Goal: Obtain resource: Download file/media

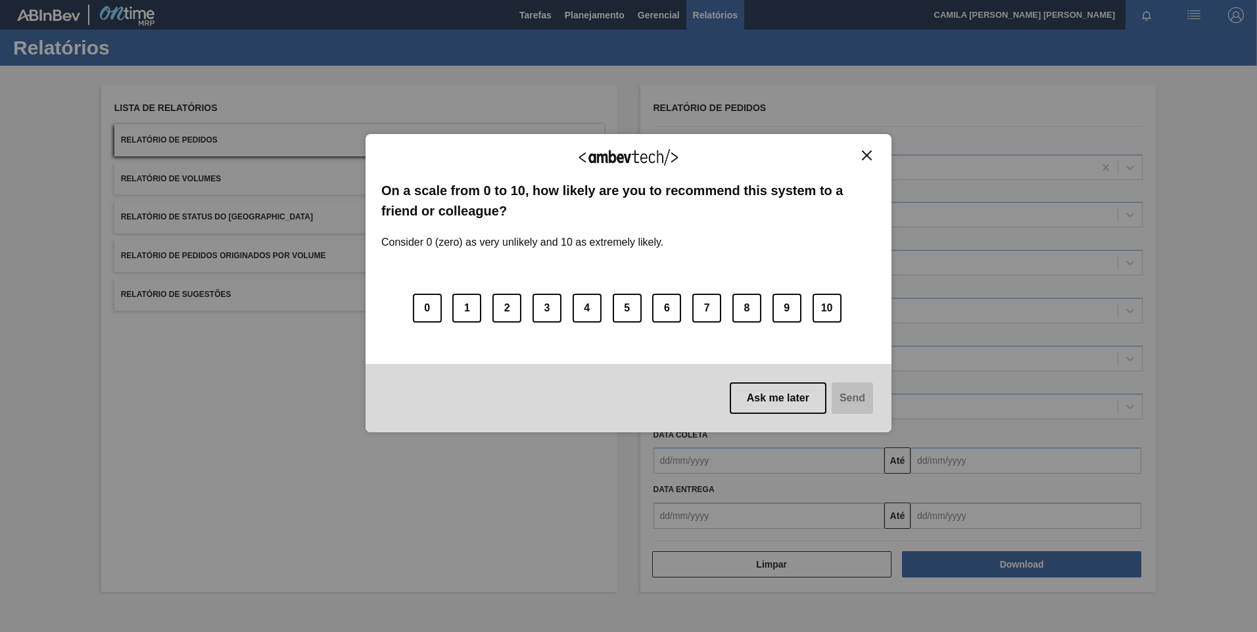
click at [870, 159] on img "Close" at bounding box center [867, 156] width 10 height 10
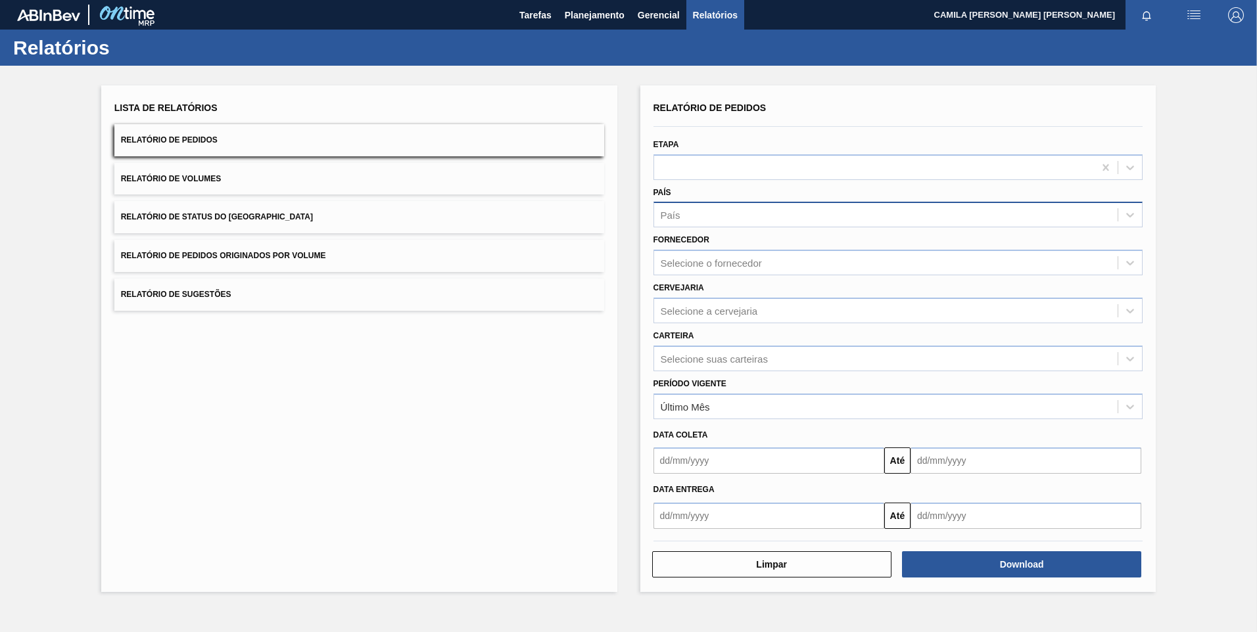
click at [703, 216] on div "País" at bounding box center [886, 215] width 464 height 19
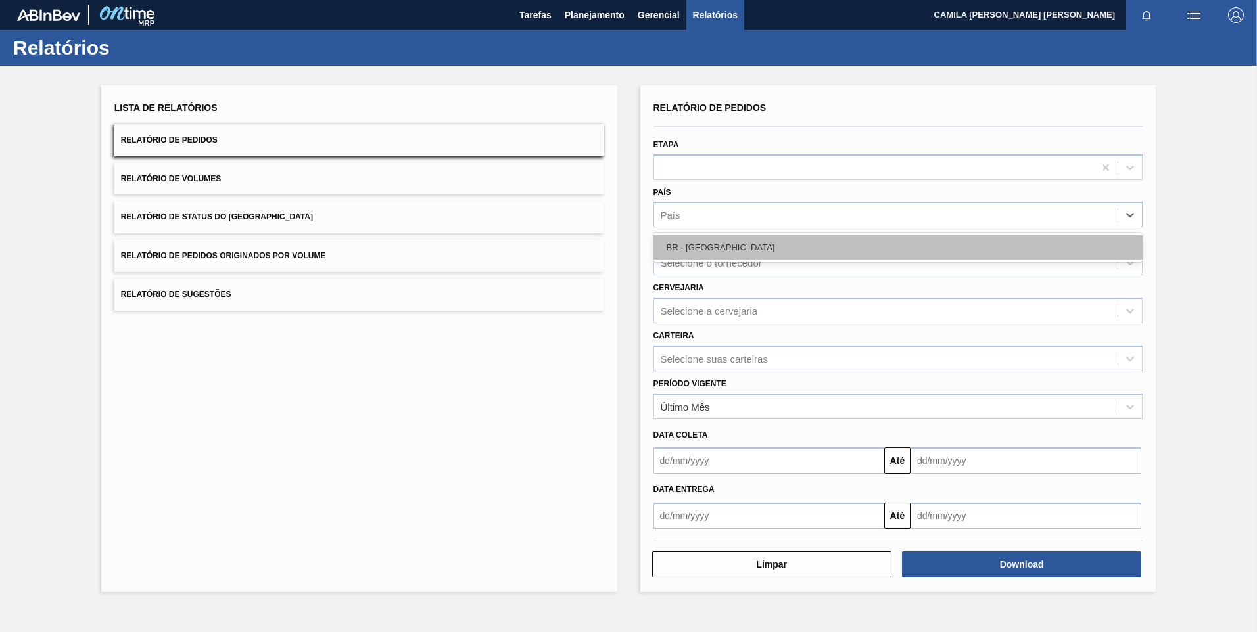
click at [725, 249] on div "BR - [GEOGRAPHIC_DATA]" at bounding box center [899, 247] width 490 height 24
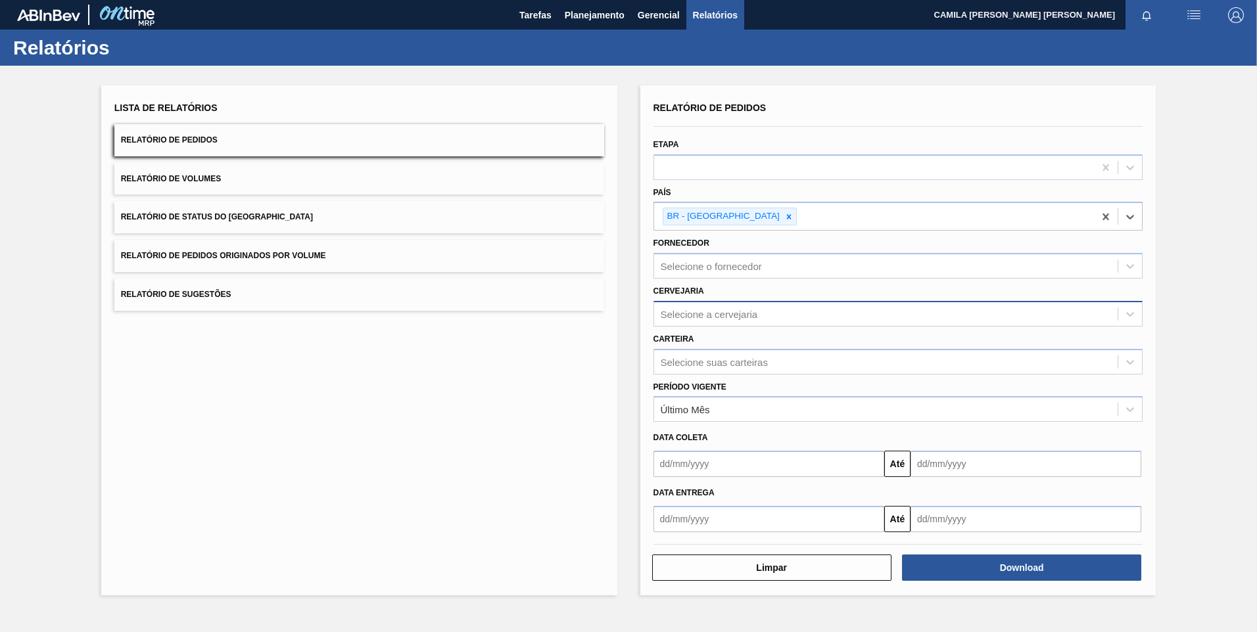
click at [736, 316] on div "Selecione a cervejaria" at bounding box center [709, 313] width 97 height 11
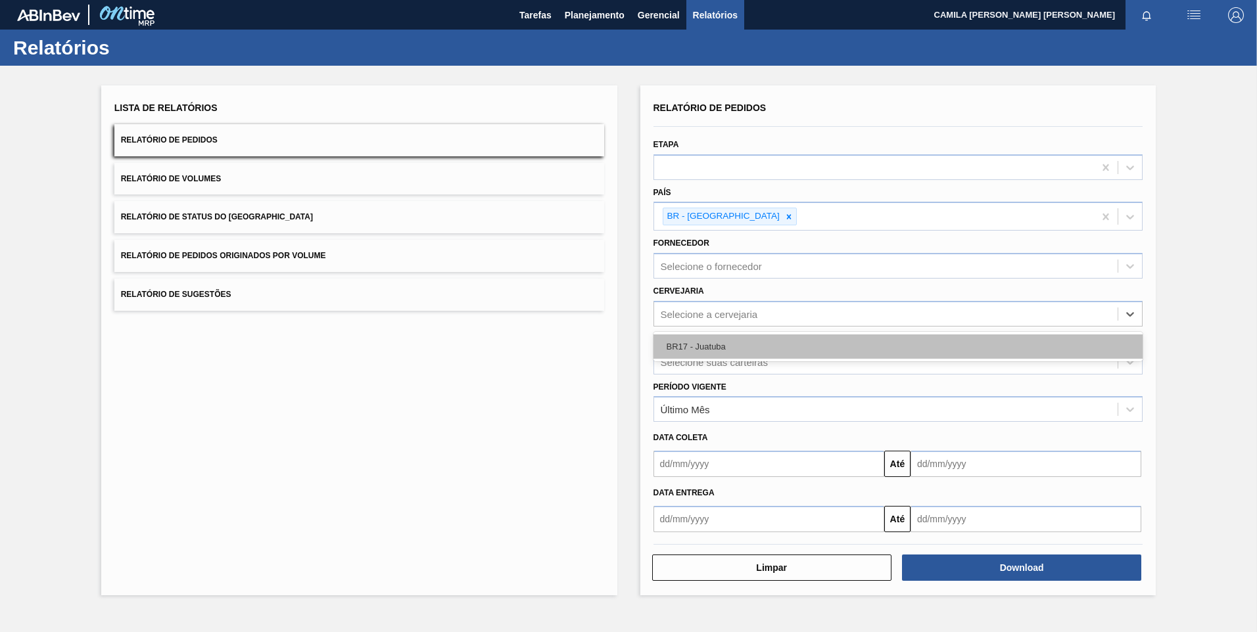
click at [719, 352] on div "BR17 - Juatuba" at bounding box center [899, 347] width 490 height 24
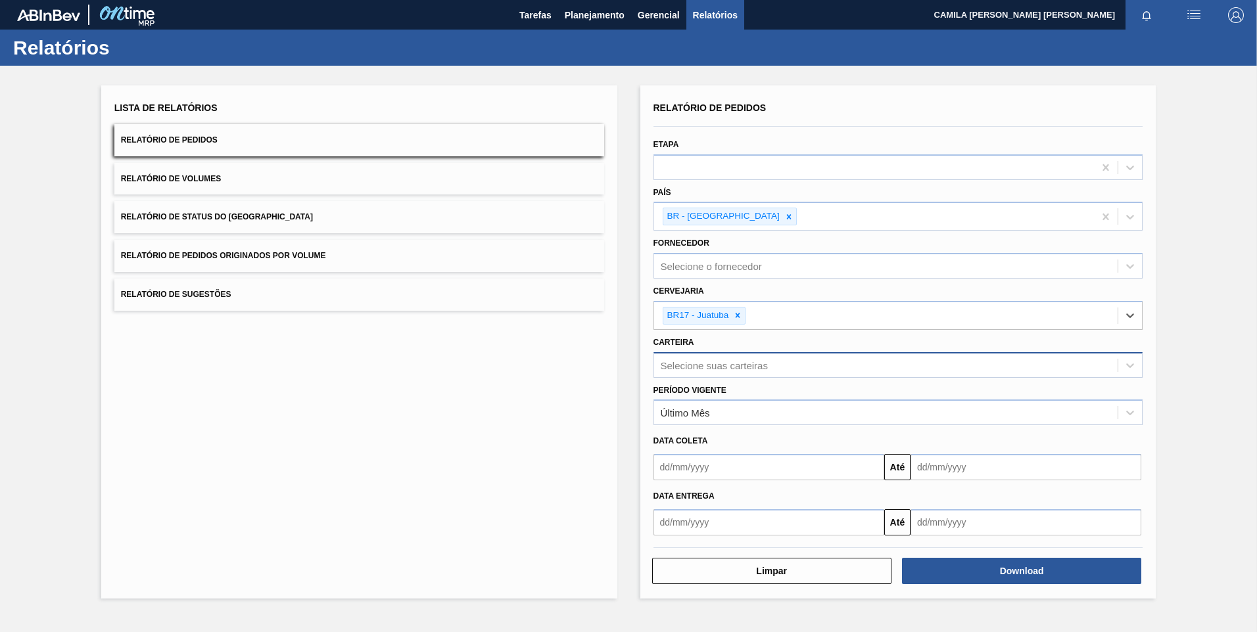
click at [695, 369] on div "Selecione suas carteiras" at bounding box center [714, 365] width 107 height 11
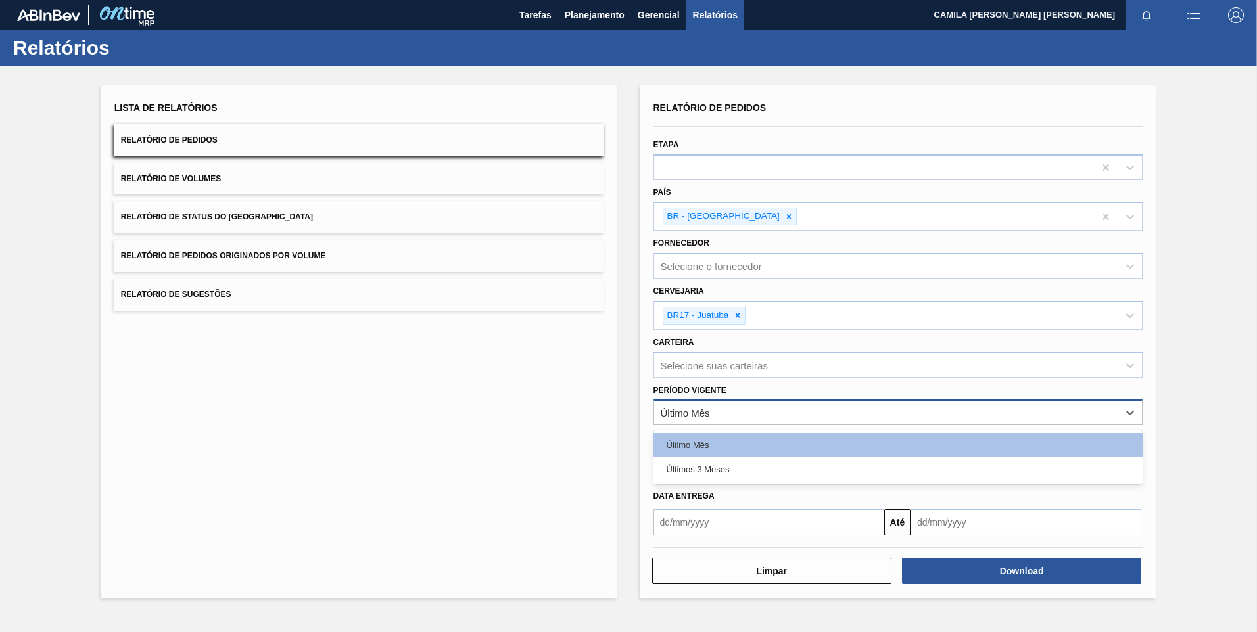
click at [738, 414] on div "Último Mês" at bounding box center [886, 413] width 464 height 19
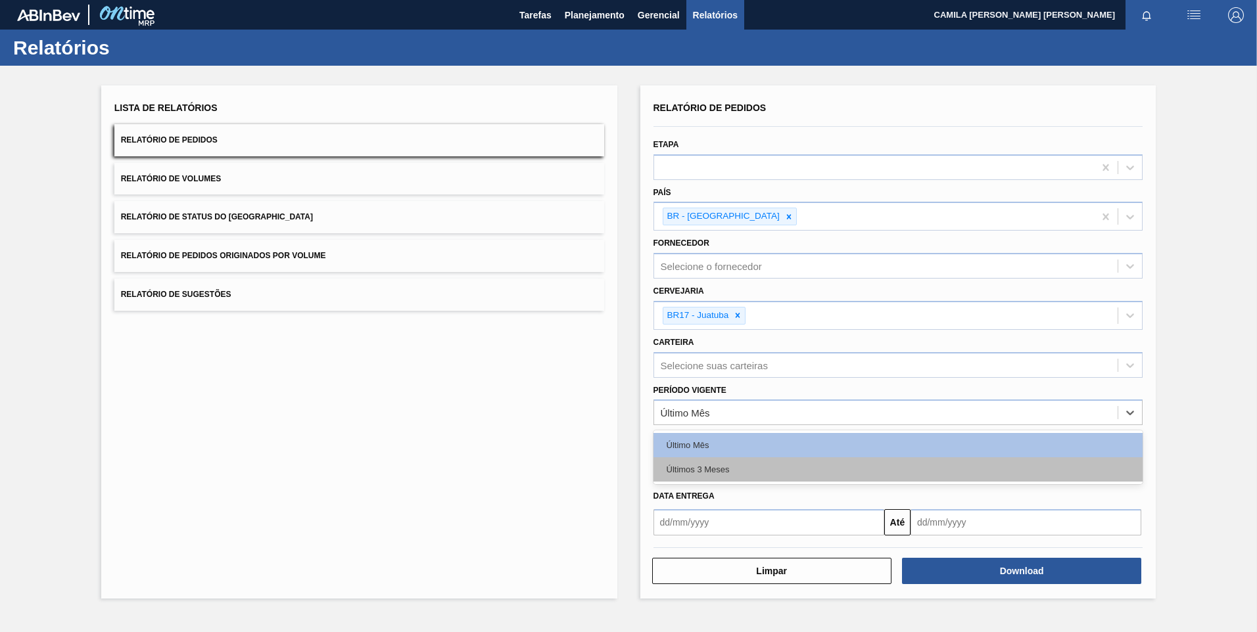
click at [717, 468] on div "Últimos 3 Meses" at bounding box center [899, 470] width 490 height 24
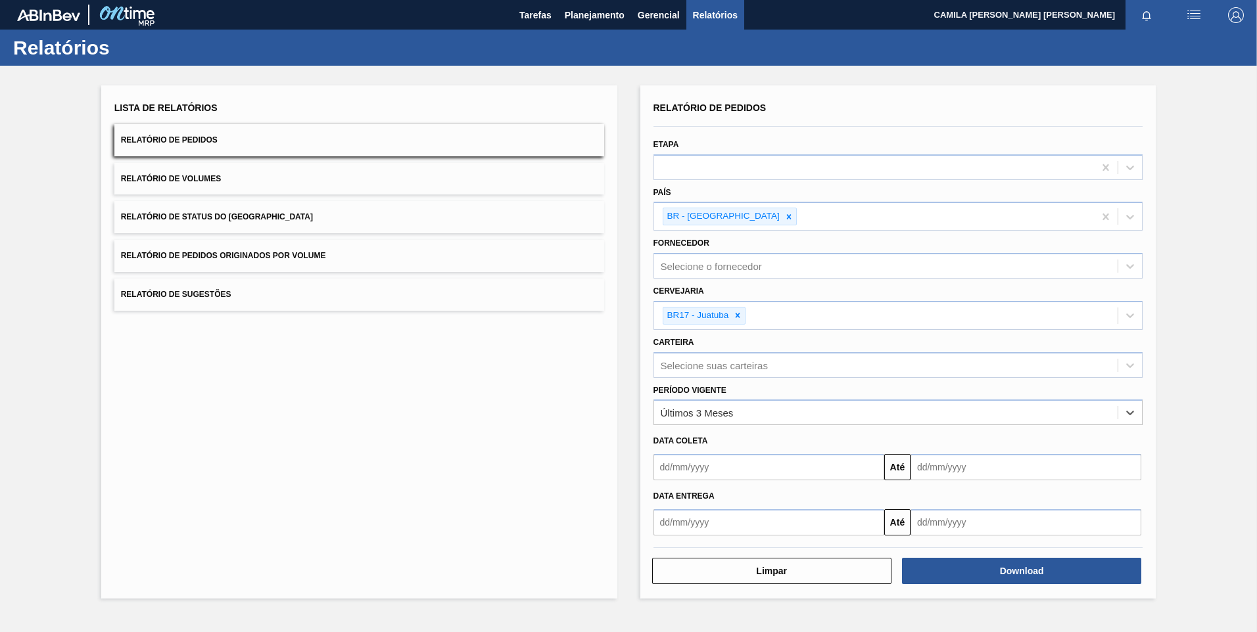
drag, startPoint x: 678, startPoint y: 526, endPoint x: 678, endPoint y: 510, distance: 16.4
click at [678, 524] on input "text" at bounding box center [769, 523] width 231 height 26
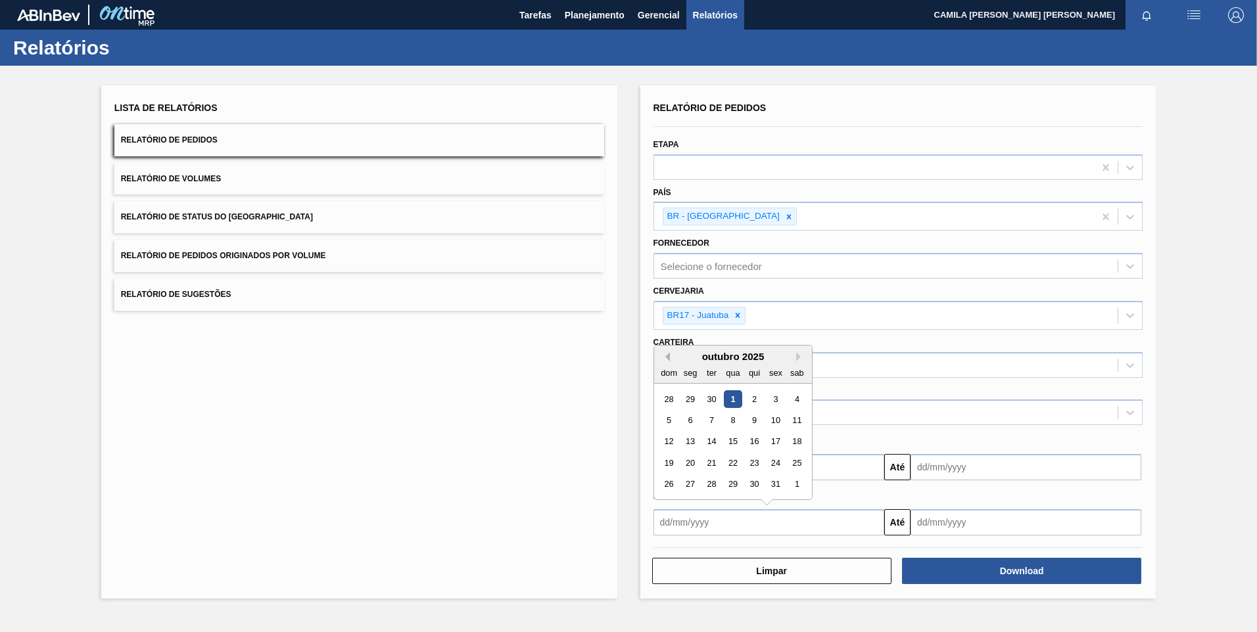
click at [667, 358] on button "Previous Month" at bounding box center [665, 356] width 9 height 9
click at [691, 393] on div "1" at bounding box center [690, 399] width 18 height 18
type input "[DATE]"
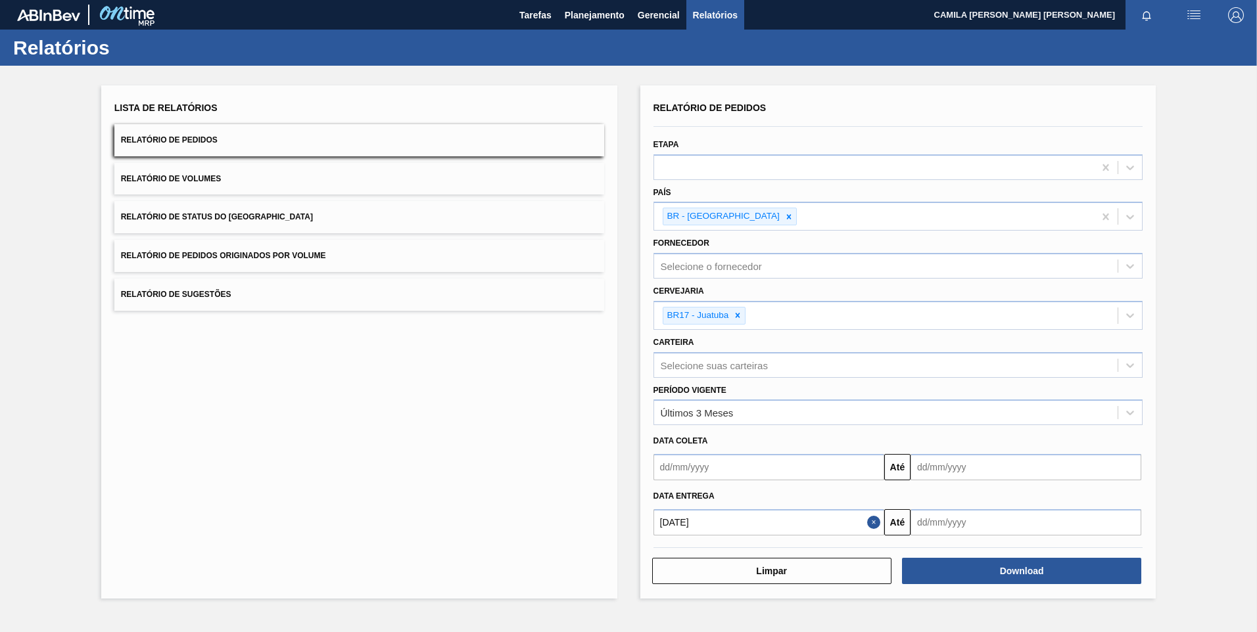
click at [1020, 519] on input "text" at bounding box center [1026, 523] width 231 height 26
click at [1058, 356] on button "Next Month" at bounding box center [1057, 356] width 9 height 9
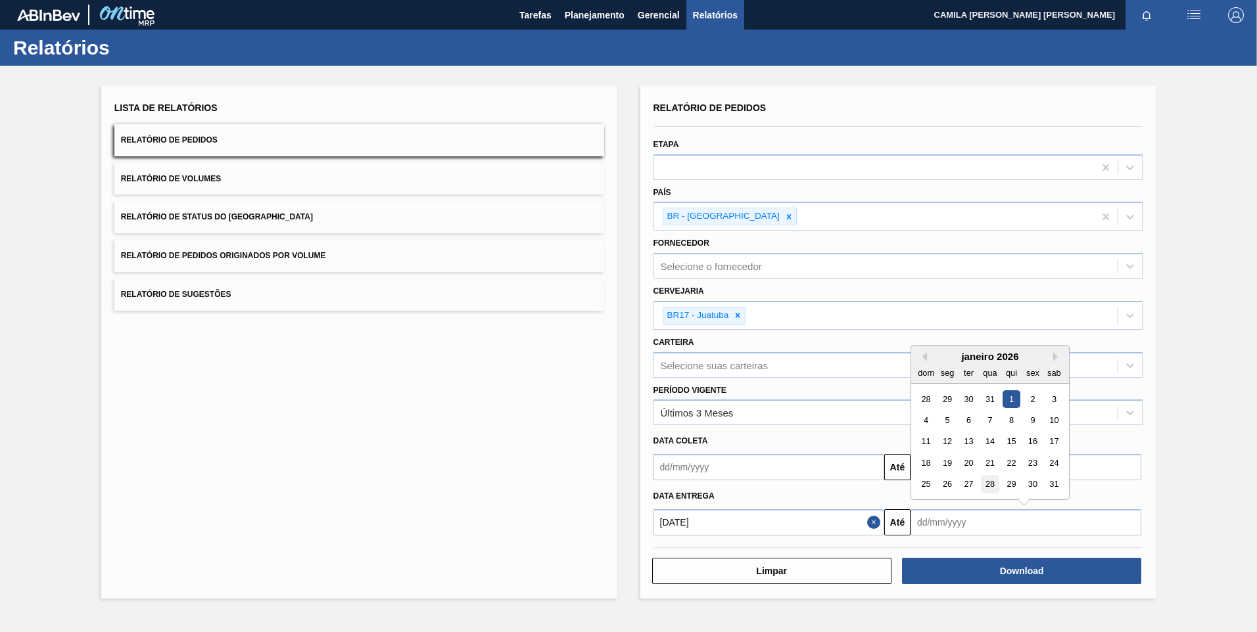
click at [992, 485] on div "28" at bounding box center [990, 484] width 18 height 18
type input "[DATE]"
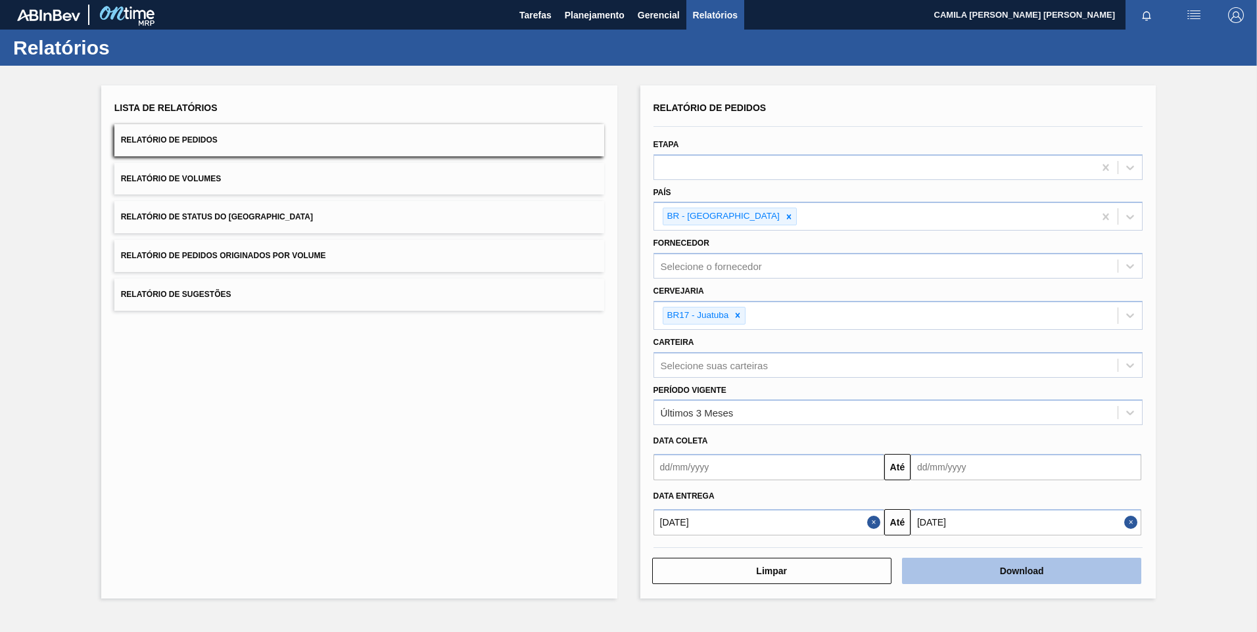
click at [1026, 564] on button "Download" at bounding box center [1021, 571] width 239 height 26
